Goal: Use online tool/utility

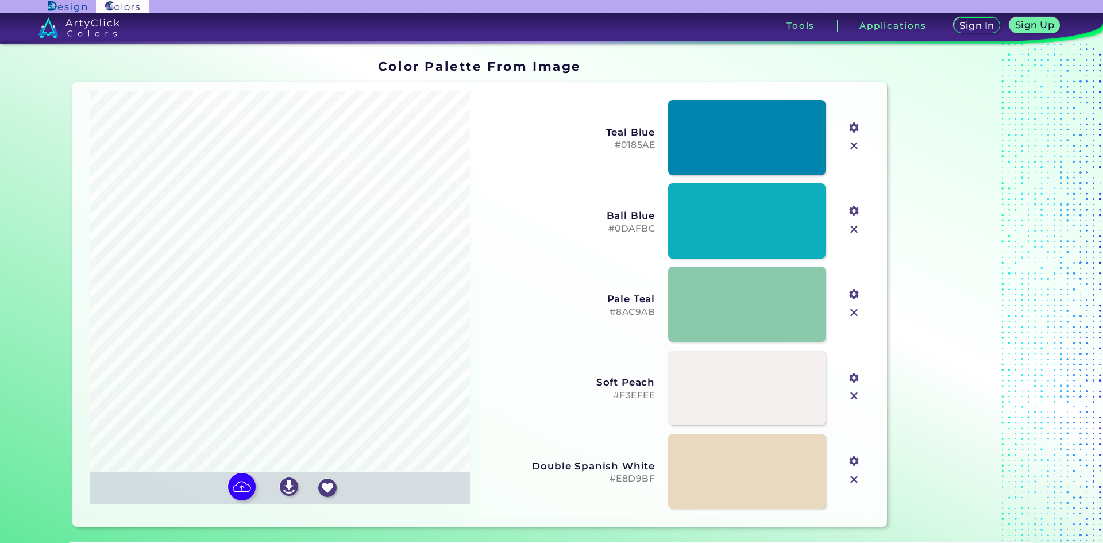
type input "#896d4d"
type input "#fdfcfc"
type input "#e66d79"
type input "#d6bb8c"
type input "#f7ecd8"
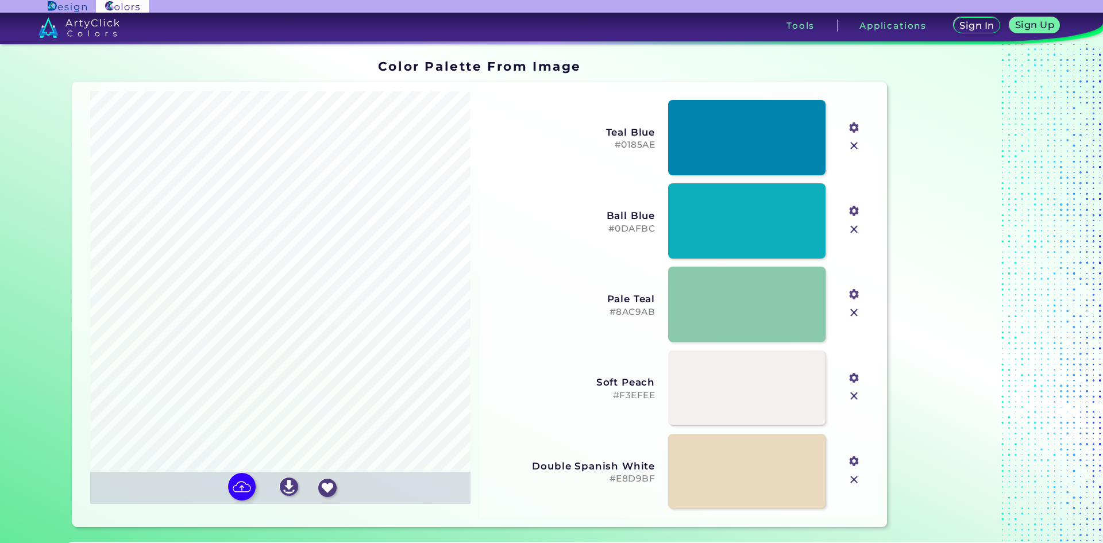
type input "#483c2c"
type input "#e1d2b6"
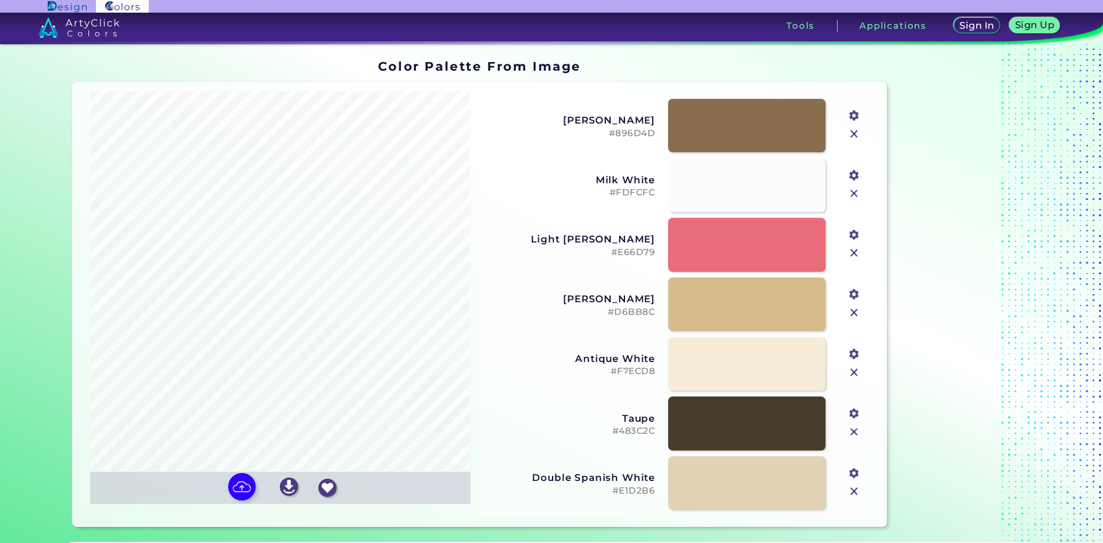
click at [0, 0] on input "file" at bounding box center [0, 0] width 0 height 0
type input "#c7077b"
type input "#fc0ae8"
type input "#6e0147"
type input "#feff87"
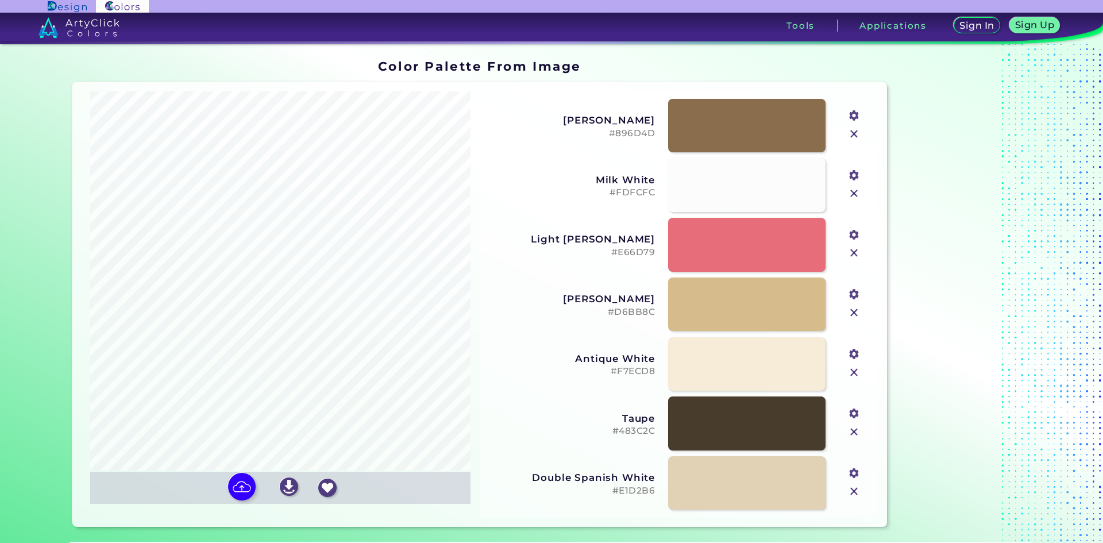
type input "#fcc77e"
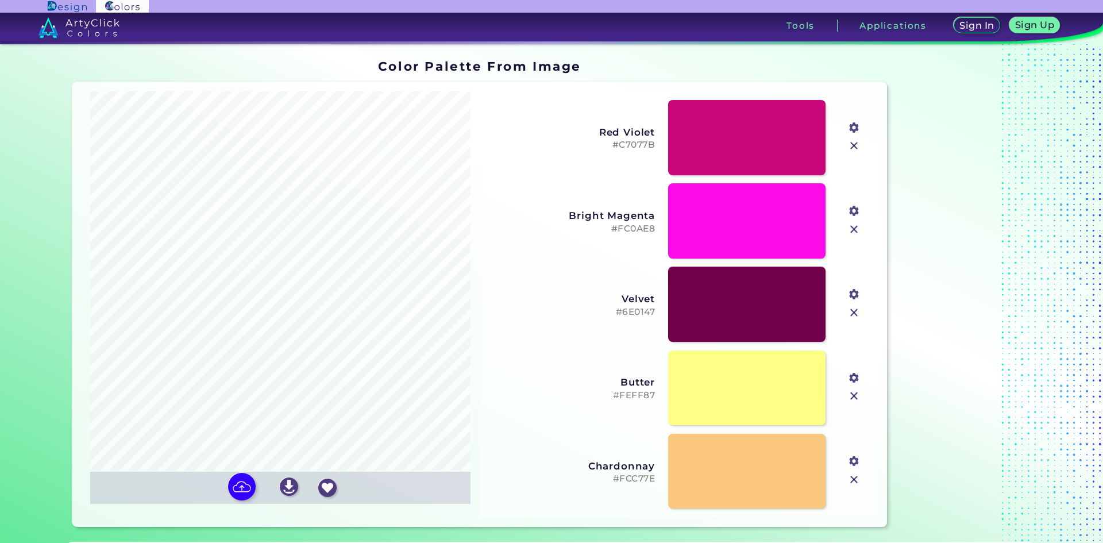
click at [0, 0] on input "file" at bounding box center [0, 0] width 0 height 0
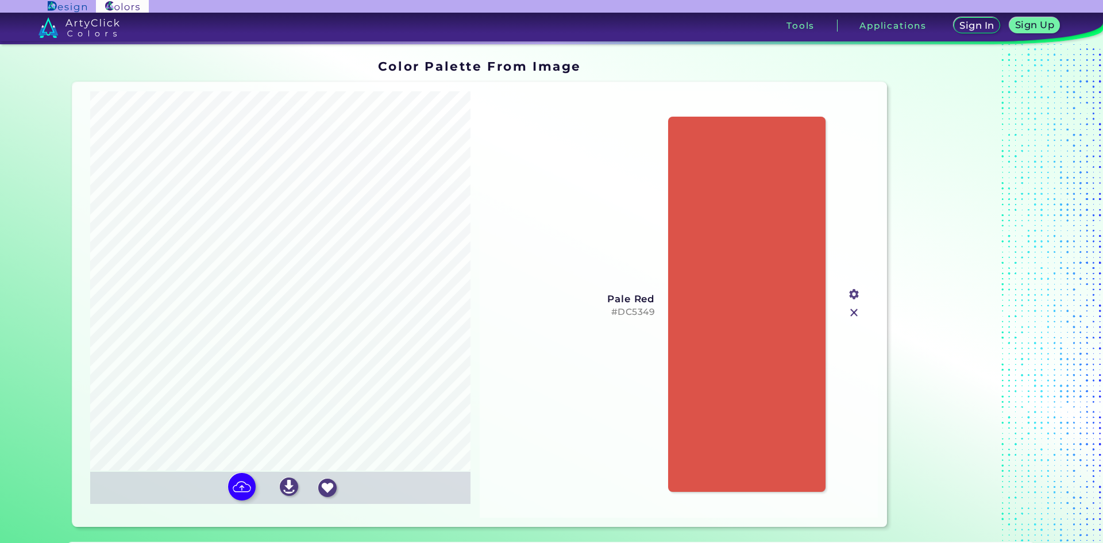
click at [0, 0] on input "file" at bounding box center [0, 0] width 0 height 0
type input "#a40209"
type input "#c71030"
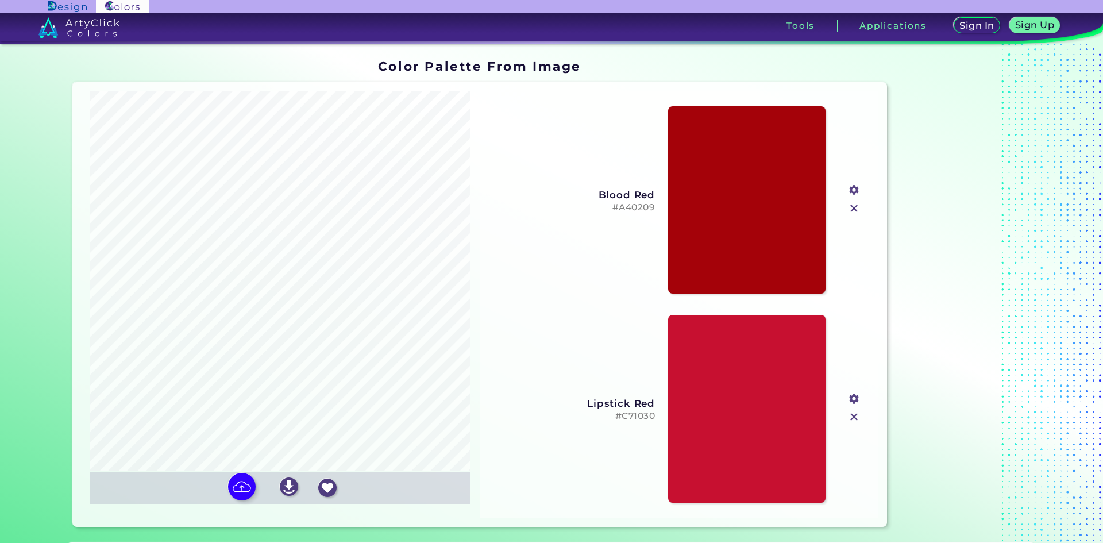
click at [0, 0] on input "file" at bounding box center [0, 0] width 0 height 0
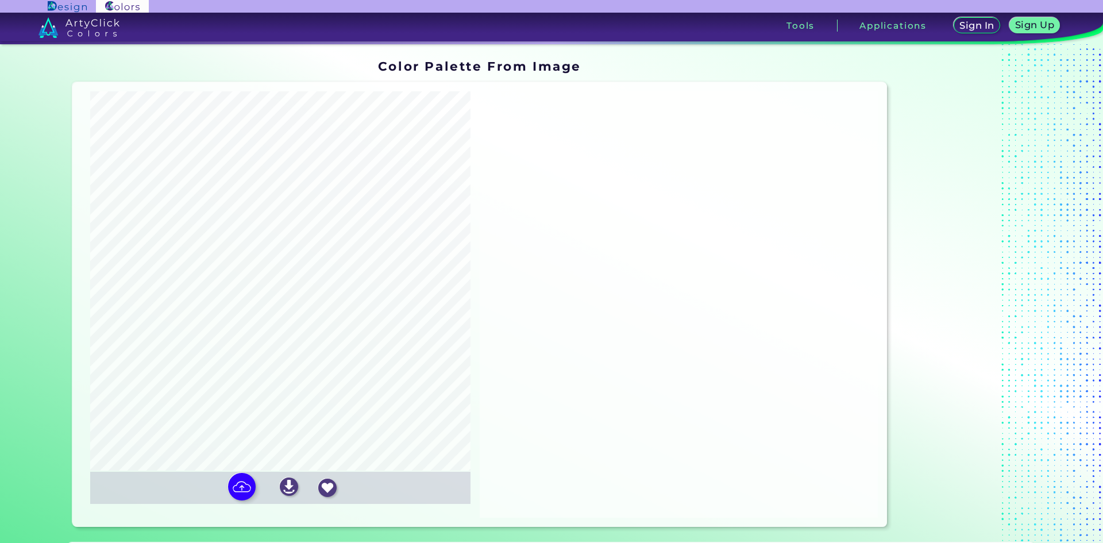
type input "#e292ac"
type input "#986070"
type input "#472832"
type input "#e9cf9d"
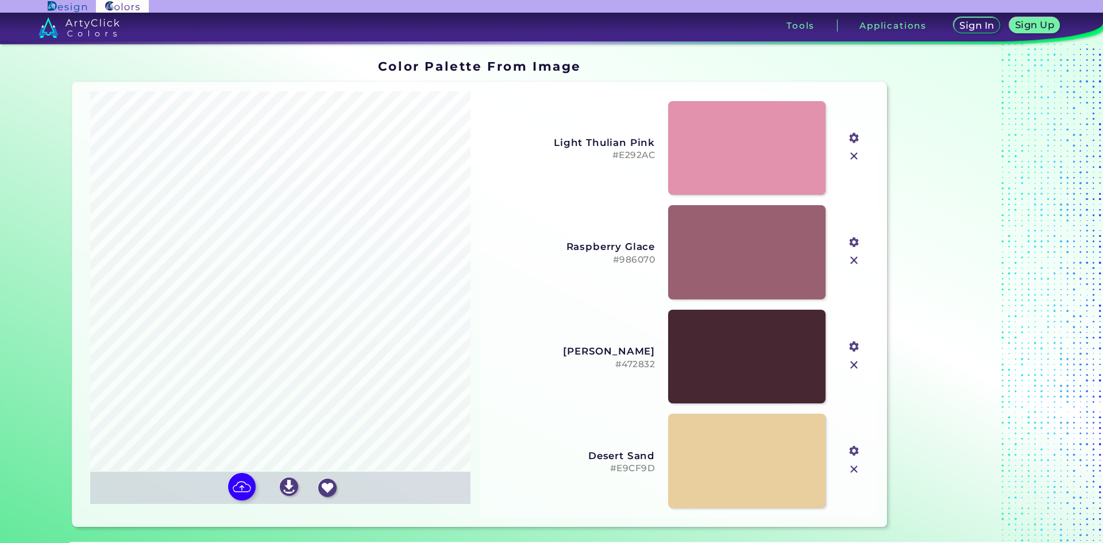
click at [0, 0] on input "file" at bounding box center [0, 0] width 0 height 0
type input "#f685ad"
type input "#ac5874"
type input "#faa5bf"
type input "#492733"
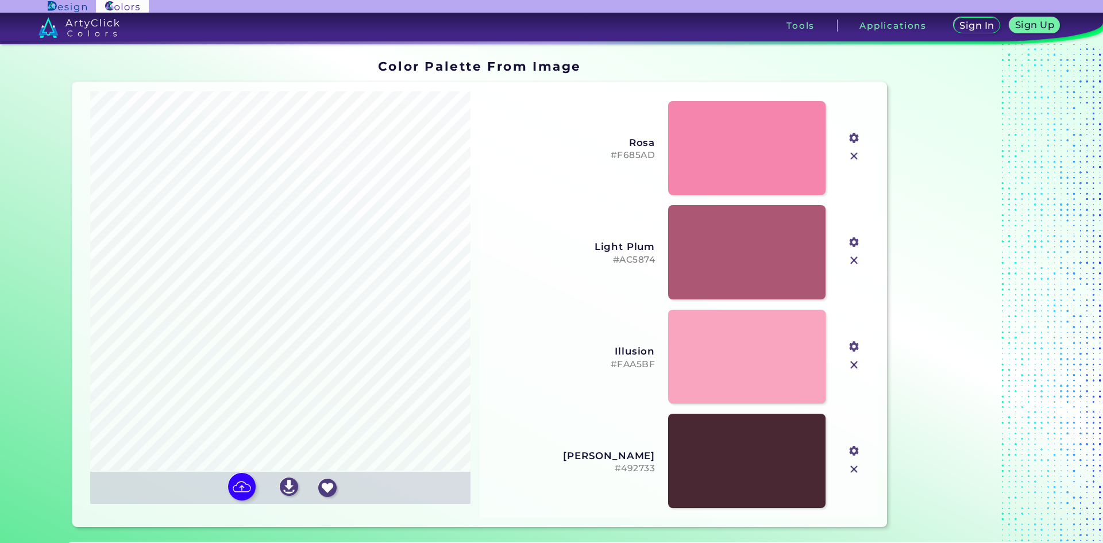
click at [0, 0] on input "file" at bounding box center [0, 0] width 0 height 0
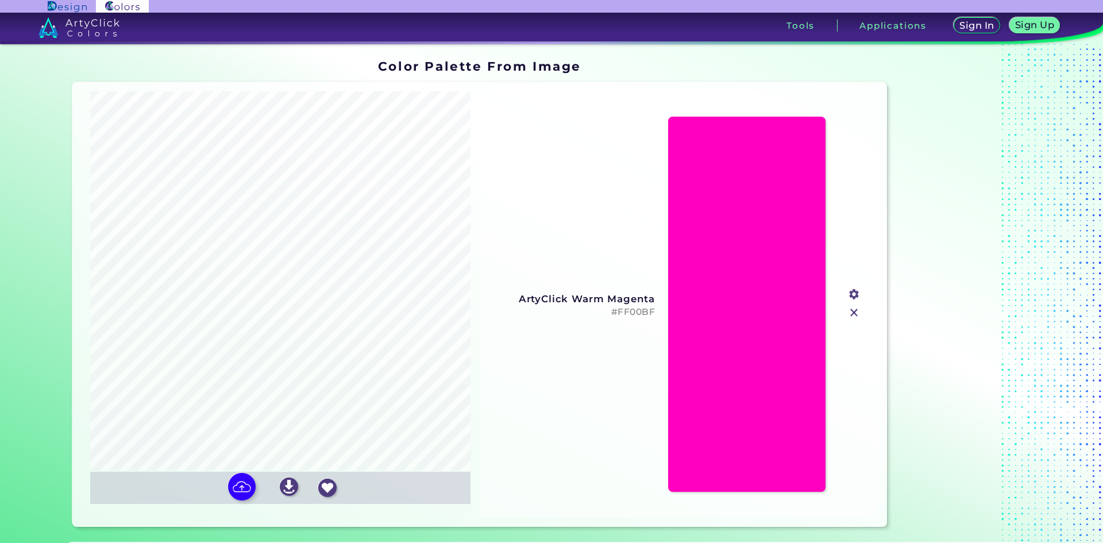
click at [0, 0] on input "file" at bounding box center [0, 0] width 0 height 0
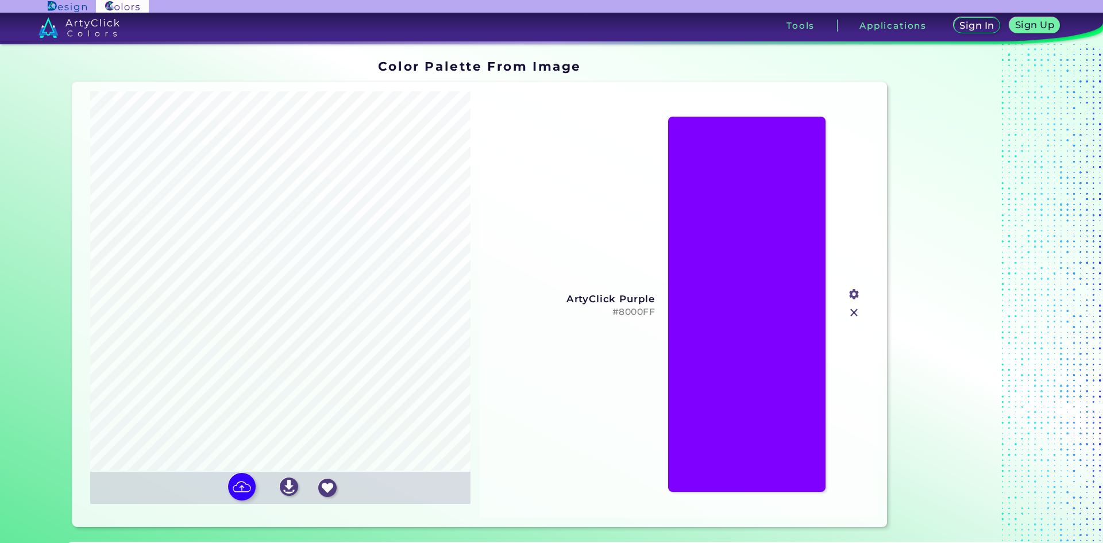
click at [0, 0] on input "file" at bounding box center [0, 0] width 0 height 0
type input "#ffffd3"
type input "#fd9ec5"
type input "#fec6f1"
type input "#fff165"
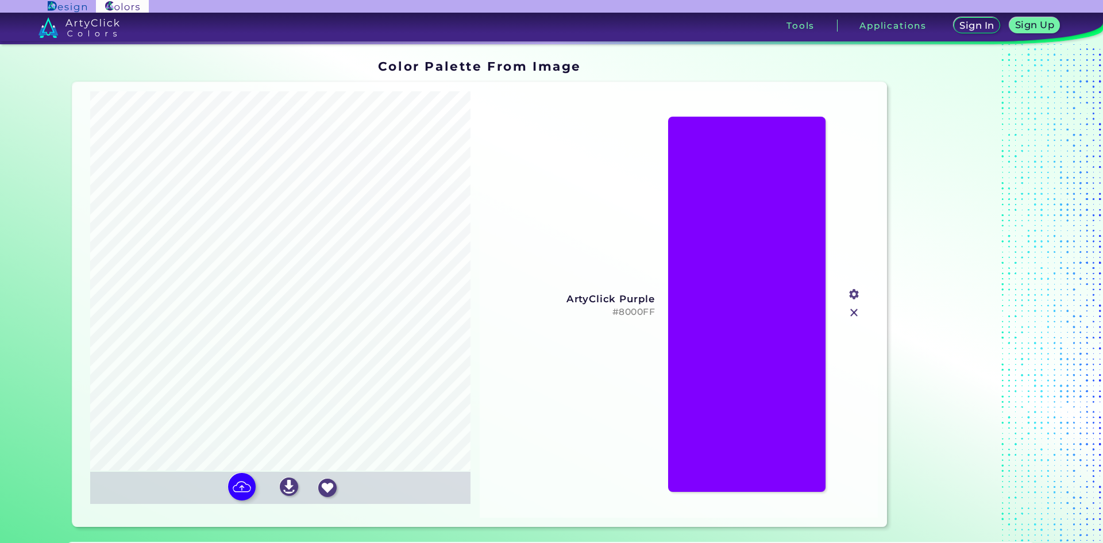
type input "#fa7e21"
type input "#fa320c"
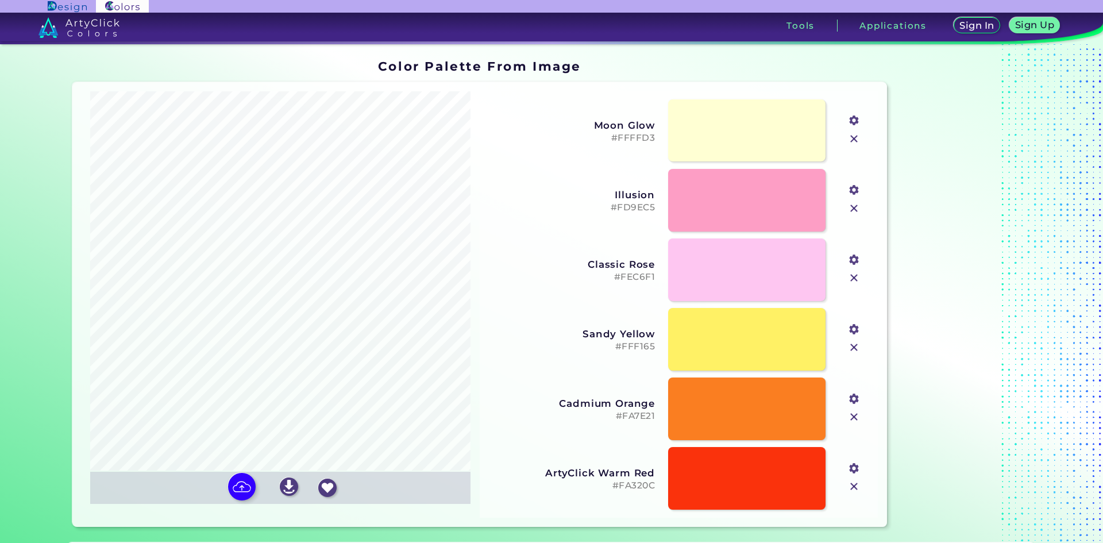
click at [0, 0] on input "file" at bounding box center [0, 0] width 0 height 0
type input "#ffffff"
type input "#ddf6ff"
type input "#1796cf"
type input "#1486b9"
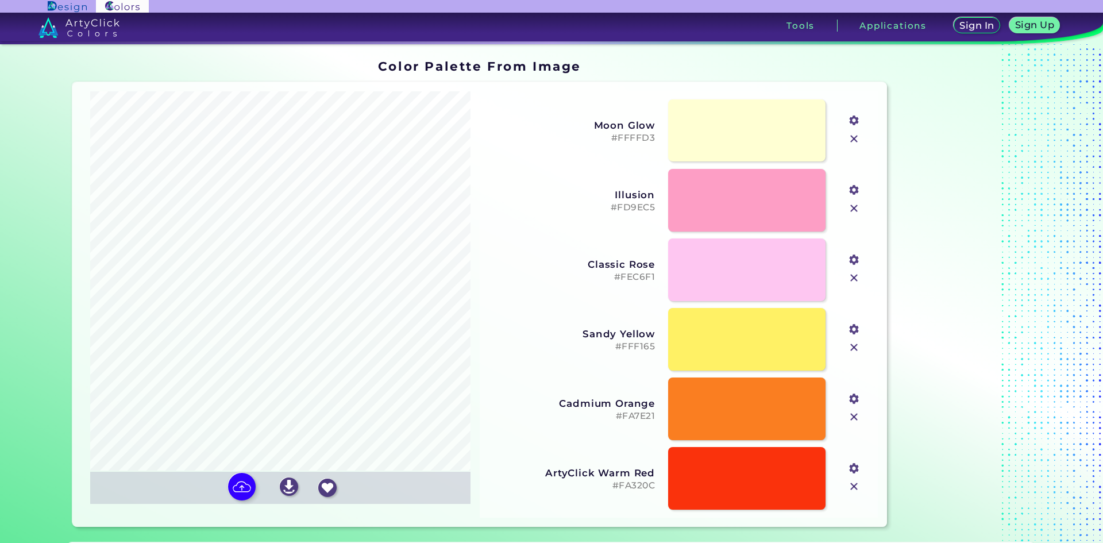
type input "#07304b"
type input "#56bff0"
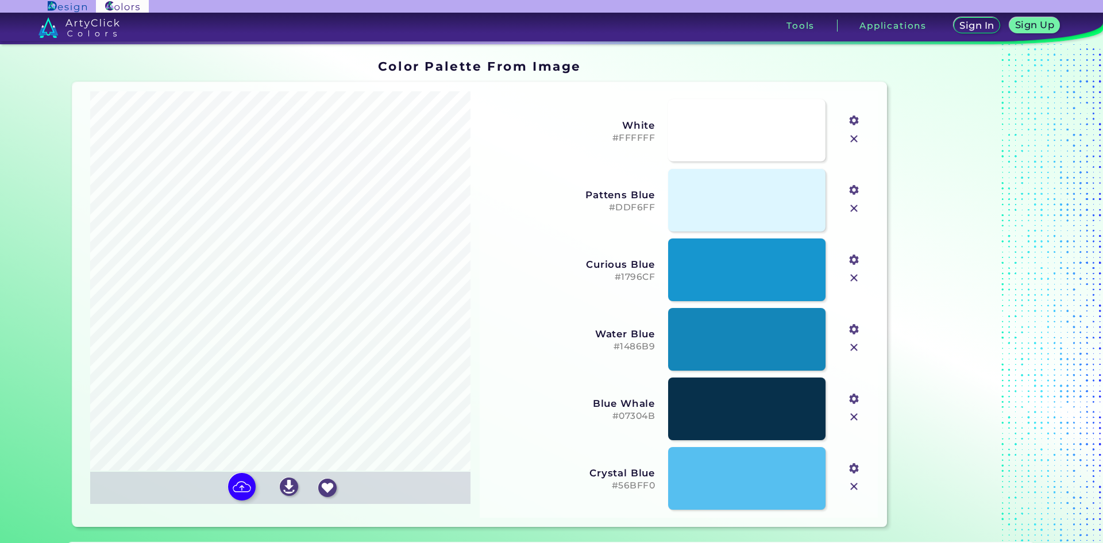
click at [0, 0] on input "file" at bounding box center [0, 0] width 0 height 0
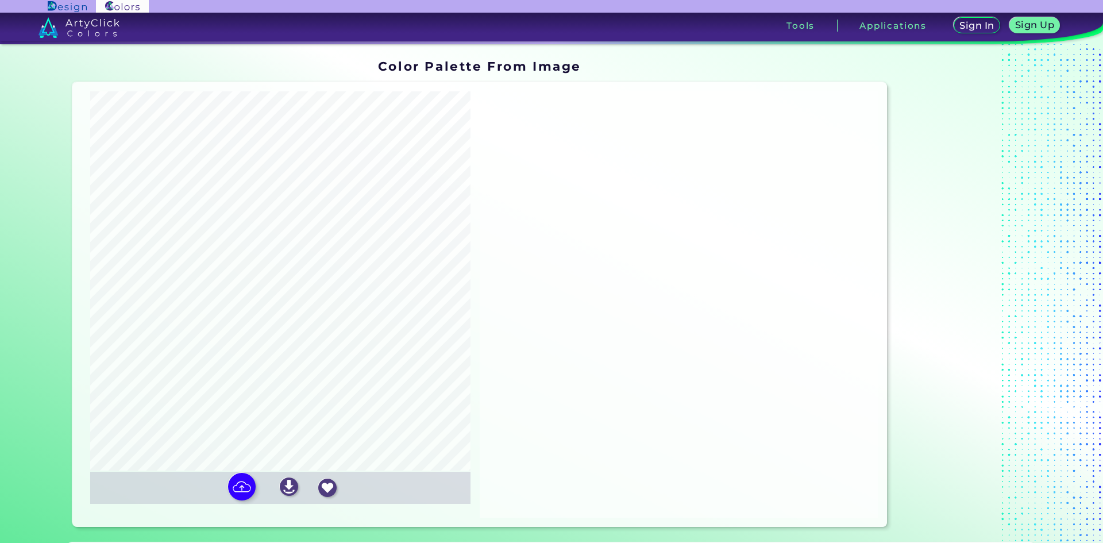
type input "#ffffff"
type input "#f9d962"
type input "#fbebb4"
type input "#e76da5"
type input "#453624"
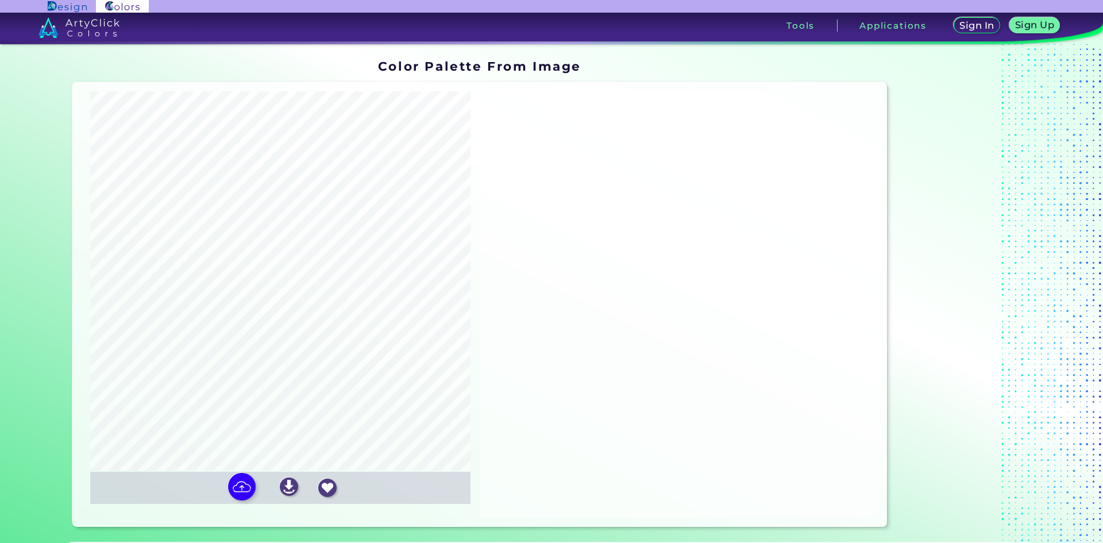
type input "#d7b677"
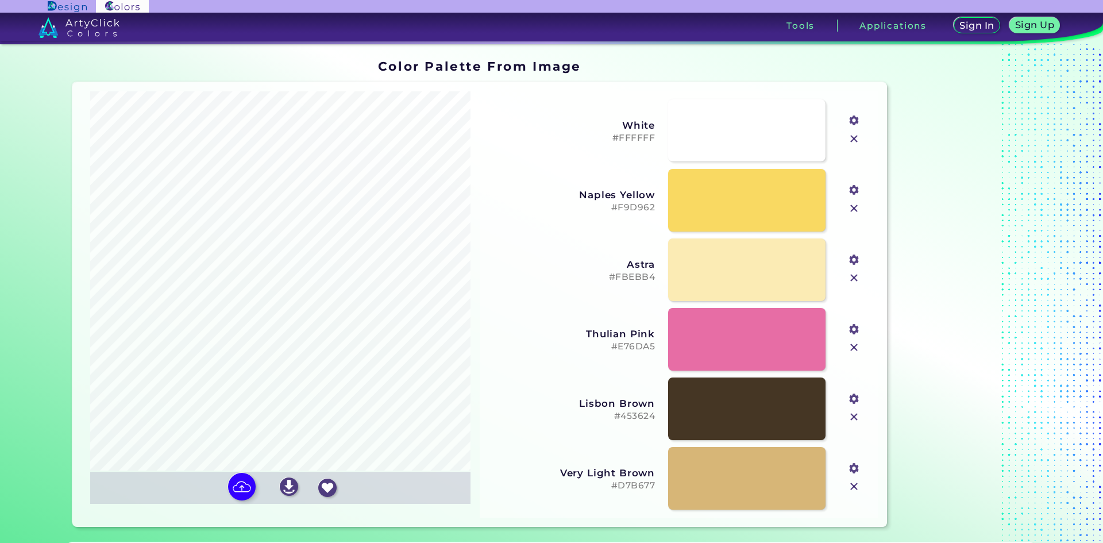
click at [0, 0] on input "file" at bounding box center [0, 0] width 0 height 0
type input "#001440"
type input "#616d89"
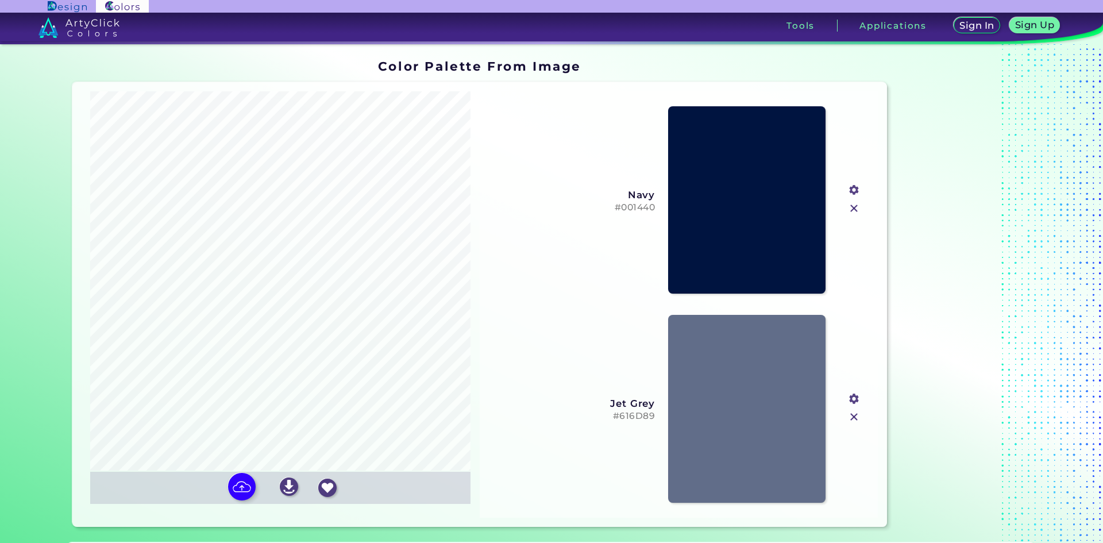
click at [0, 0] on input "file" at bounding box center [0, 0] width 0 height 0
type input "#dfb6ba"
type input "#d08f47"
type input "#eed1af"
type input "#997044"
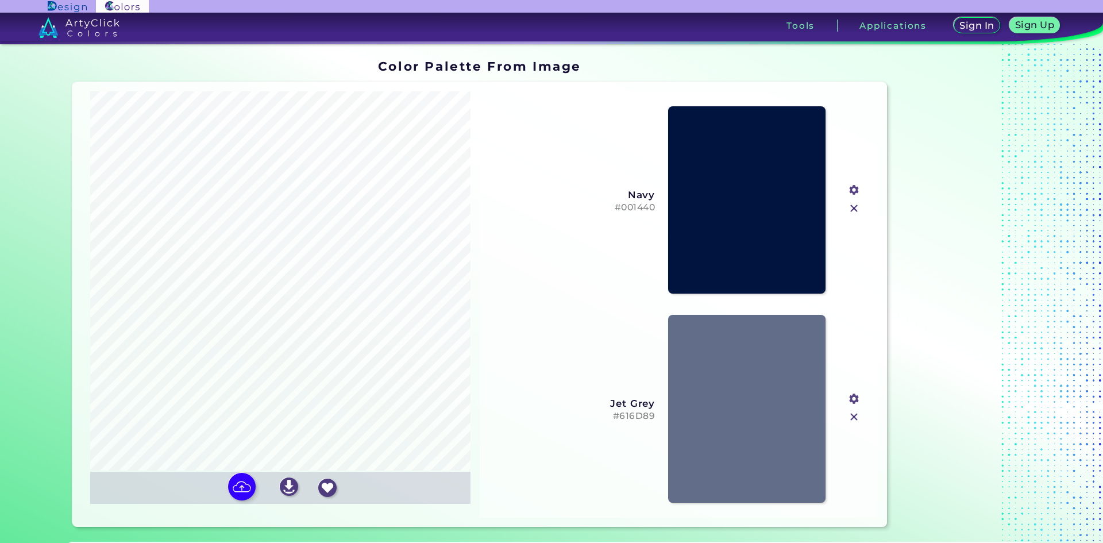
type input "#0e0e0e"
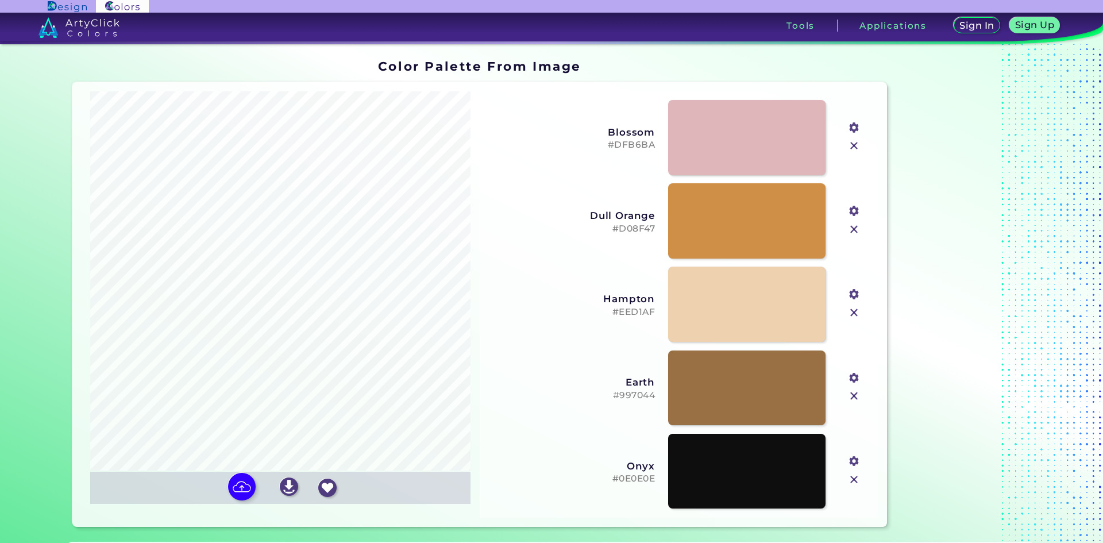
click at [0, 0] on input "file" at bounding box center [0, 0] width 0 height 0
type input "#aa5e6a"
type input "#402f2a"
type input "#c09163"
type input "#cbdbda"
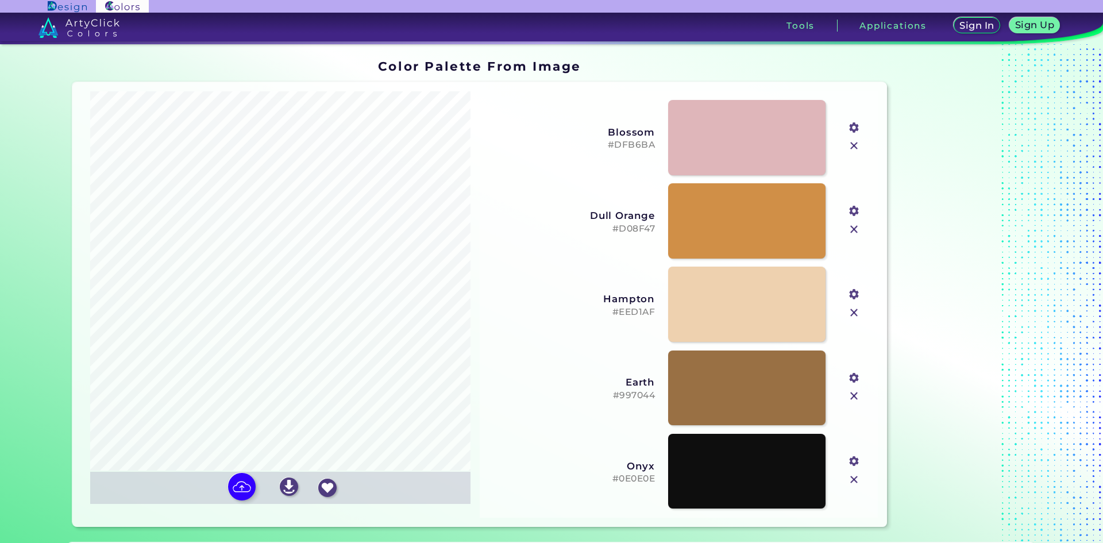
type input "#e2ac6a"
type input "#d8e9e7"
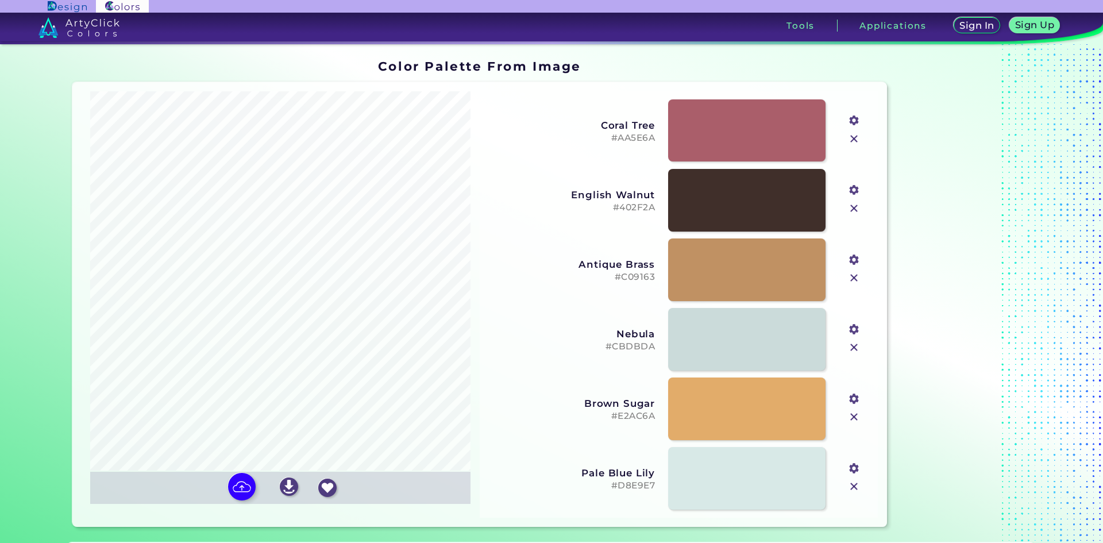
click at [0, 0] on input "file" at bounding box center [0, 0] width 0 height 0
type input "#da8a67"
type input "#9f543a"
type input "#541d13"
type input "#e6b099"
